Goal: Find specific page/section: Find specific page/section

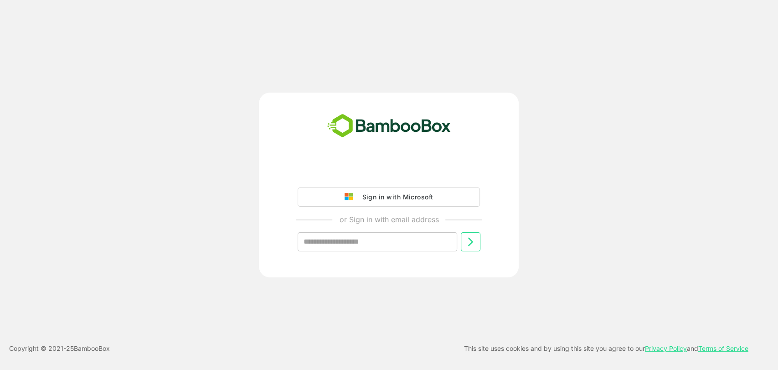
click at [348, 158] on div "Sign in with Microsoft or Sign in with email address ​" at bounding box center [389, 185] width 260 height 185
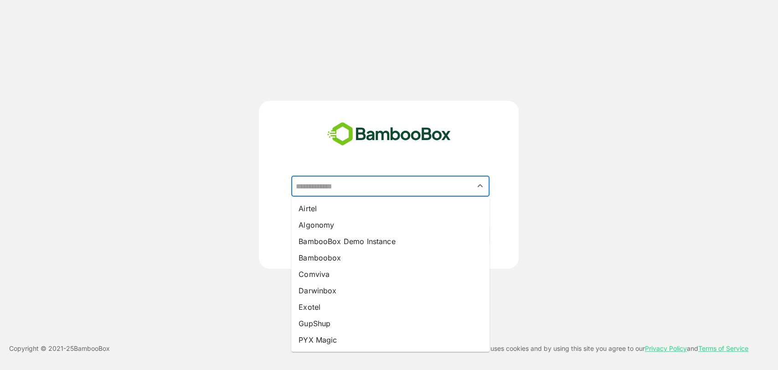
click at [357, 183] on input "text" at bounding box center [390, 185] width 195 height 17
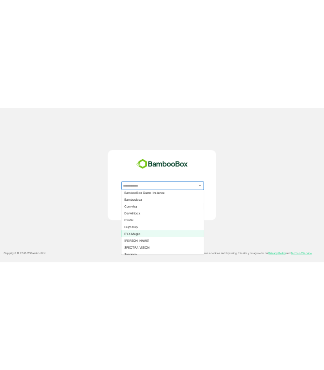
scroll to position [82, 0]
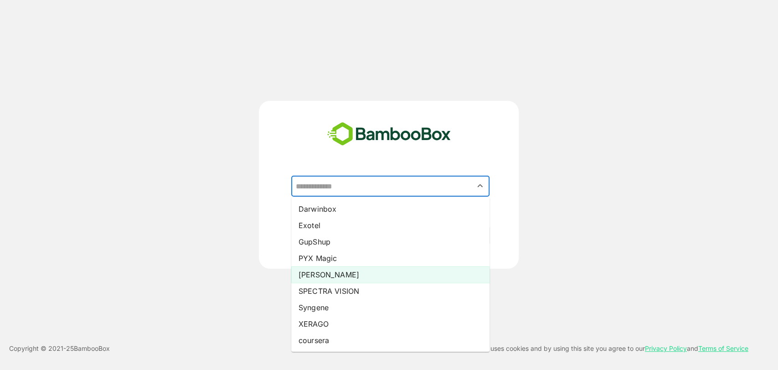
click at [328, 269] on li "[PERSON_NAME]" at bounding box center [390, 274] width 198 height 16
type input "*****"
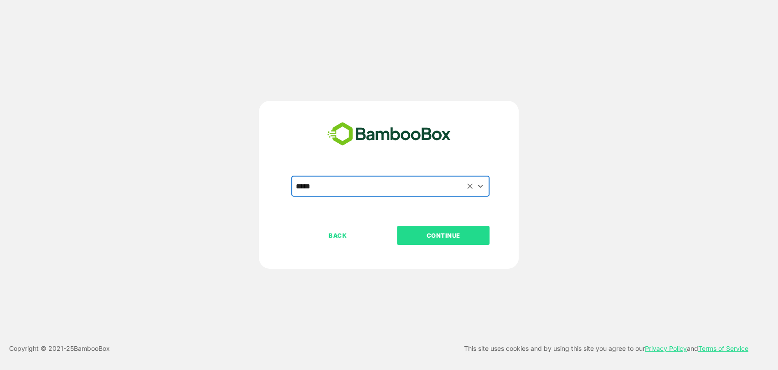
click at [461, 236] on p "CONTINUE" at bounding box center [443, 235] width 91 height 10
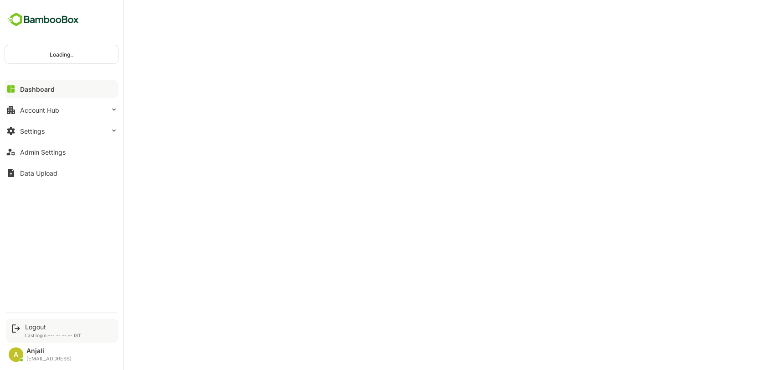
click at [40, 324] on div "Logout" at bounding box center [53, 327] width 56 height 8
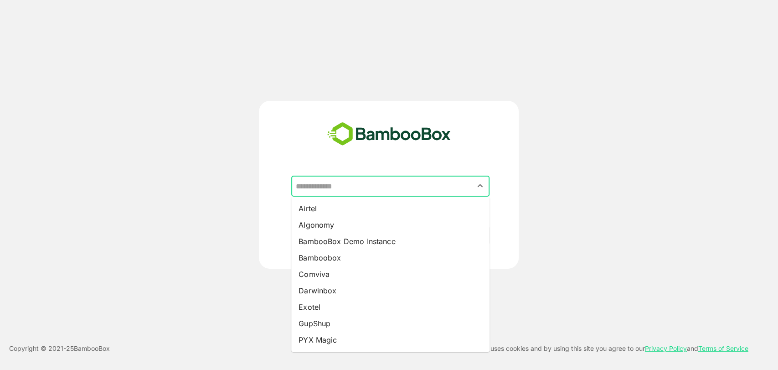
click at [350, 186] on input "text" at bounding box center [390, 185] width 195 height 17
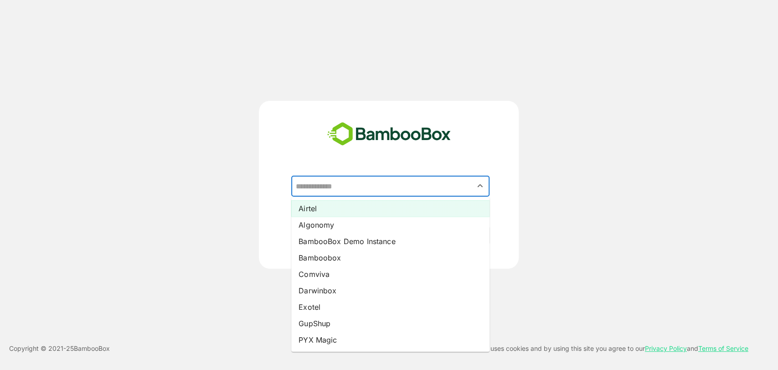
click at [324, 205] on li "Airtel" at bounding box center [390, 208] width 198 height 16
type input "******"
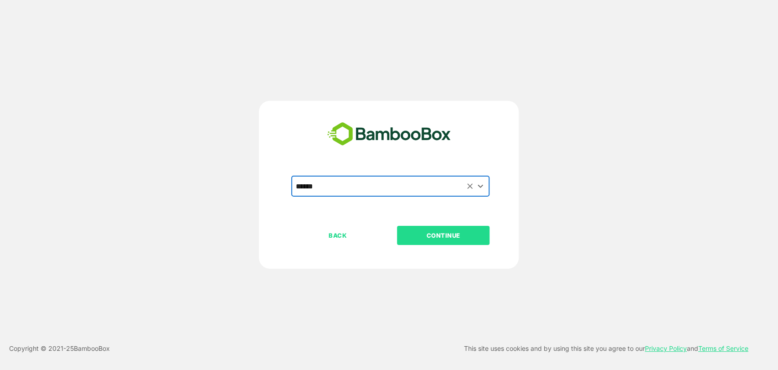
click at [452, 235] on p "CONTINUE" at bounding box center [443, 235] width 91 height 10
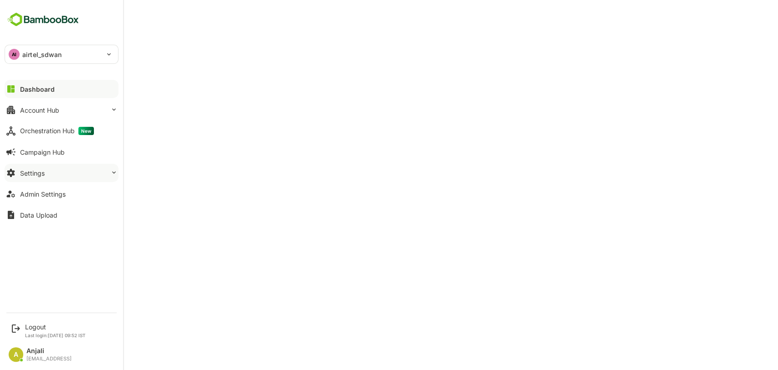
click at [46, 172] on button "Settings" at bounding box center [62, 173] width 114 height 18
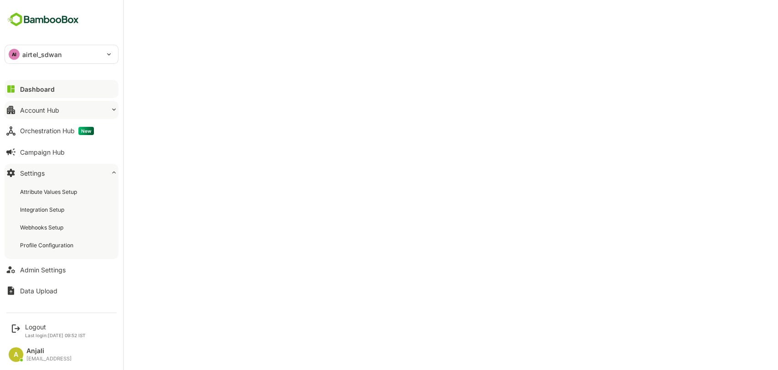
click at [57, 104] on button "Account Hub" at bounding box center [62, 110] width 114 height 18
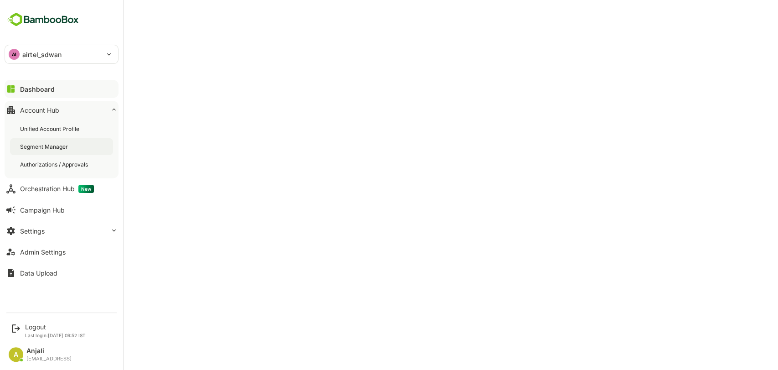
click at [51, 149] on div "Segment Manager" at bounding box center [45, 147] width 50 height 8
click at [38, 84] on button "Dashboard" at bounding box center [62, 89] width 114 height 18
